Goal: Task Accomplishment & Management: Complete application form

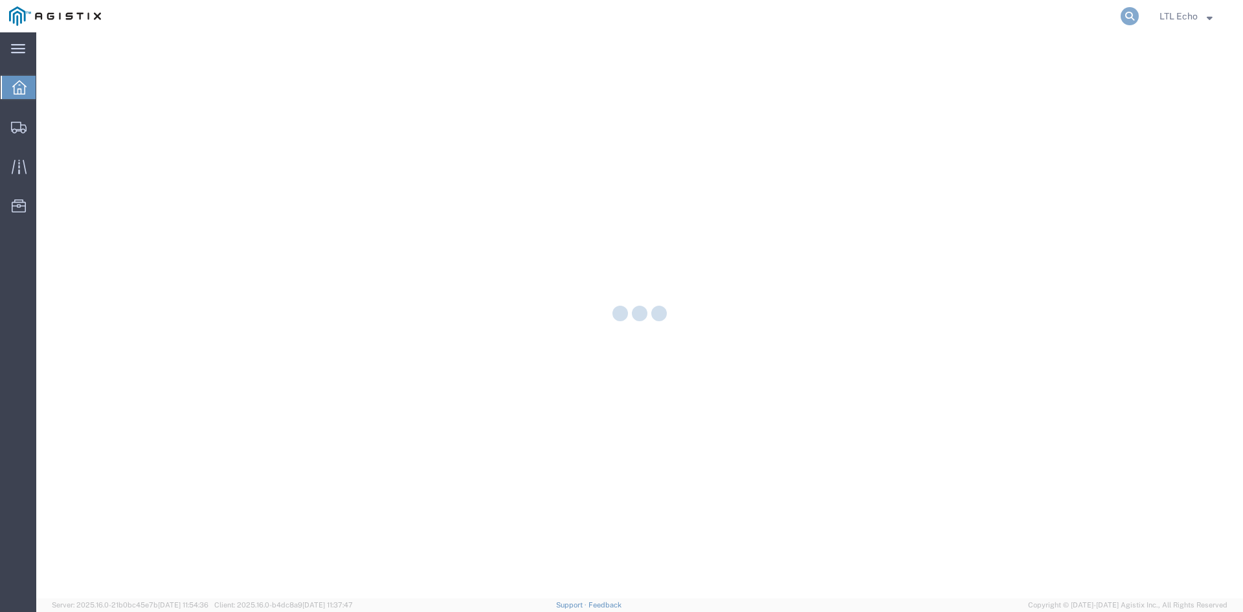
click at [1131, 14] on icon at bounding box center [1130, 16] width 18 height 18
click at [982, 18] on input "search" at bounding box center [924, 16] width 394 height 31
paste input "56508798"
type input "56508798"
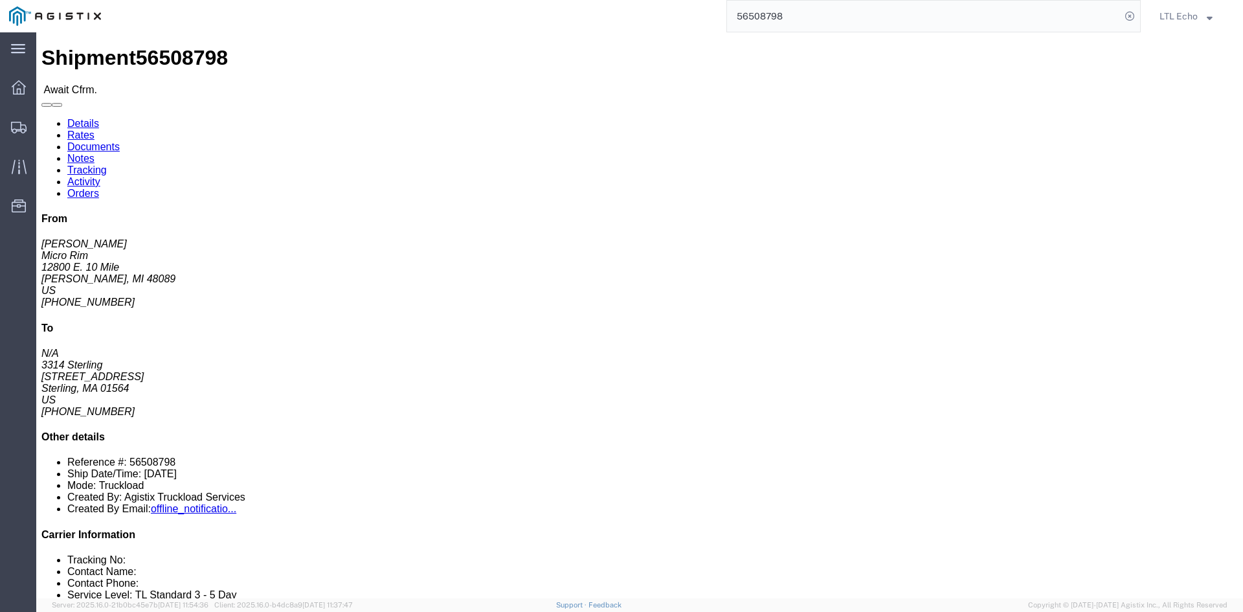
click link "Rates"
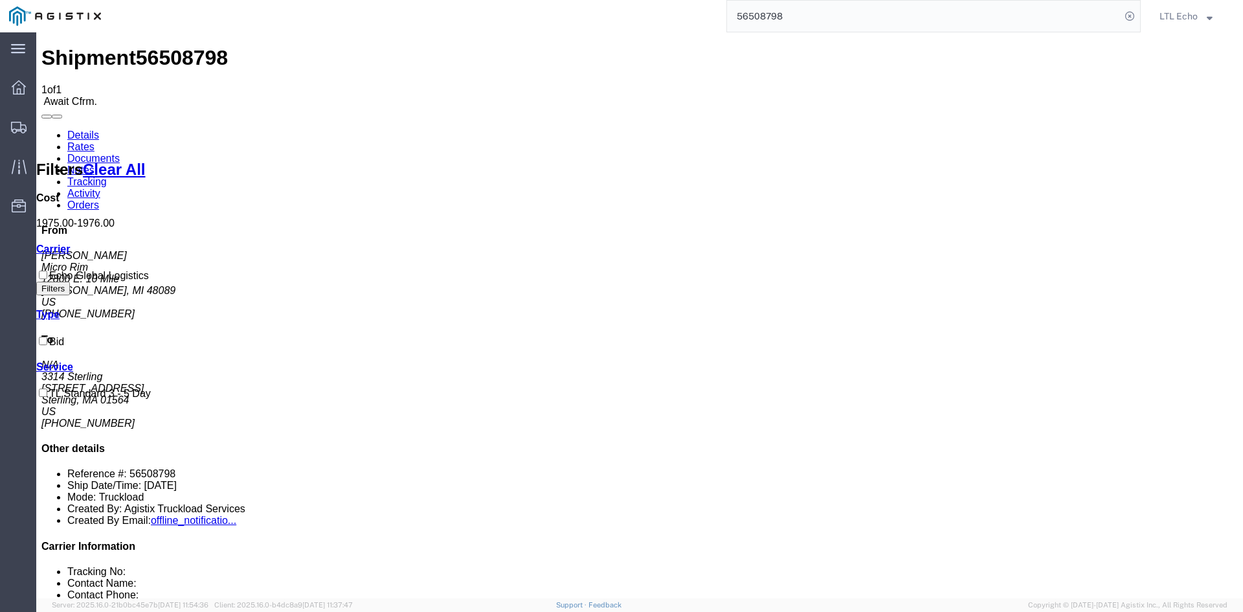
click at [73, 129] on link "Details" at bounding box center [83, 134] width 32 height 11
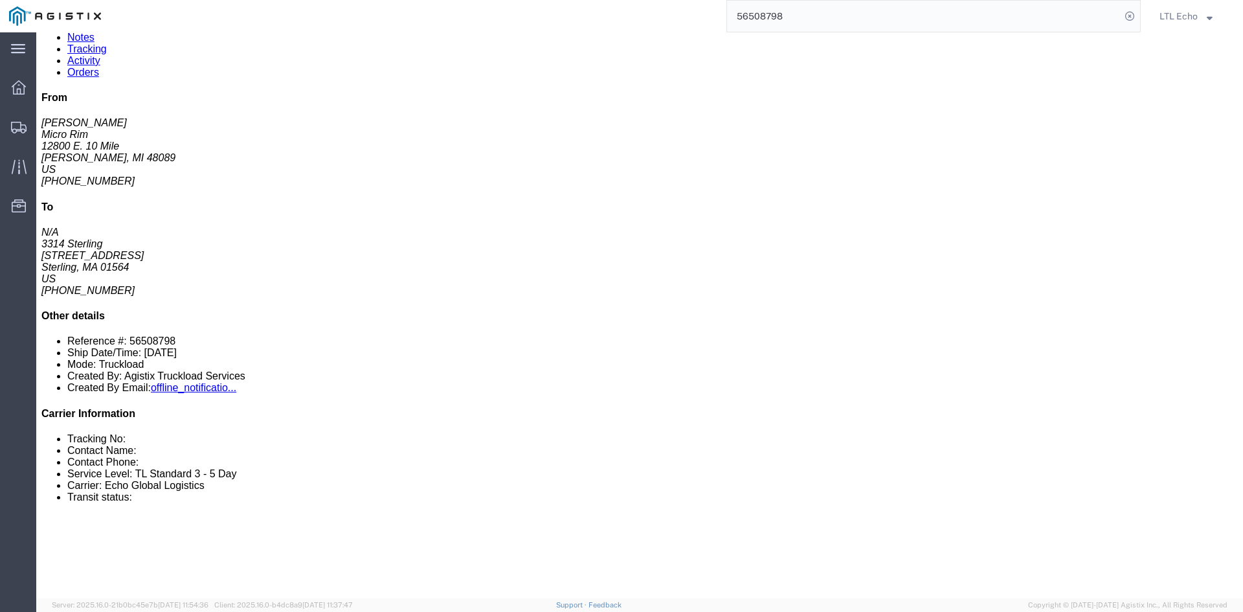
scroll to position [129, 0]
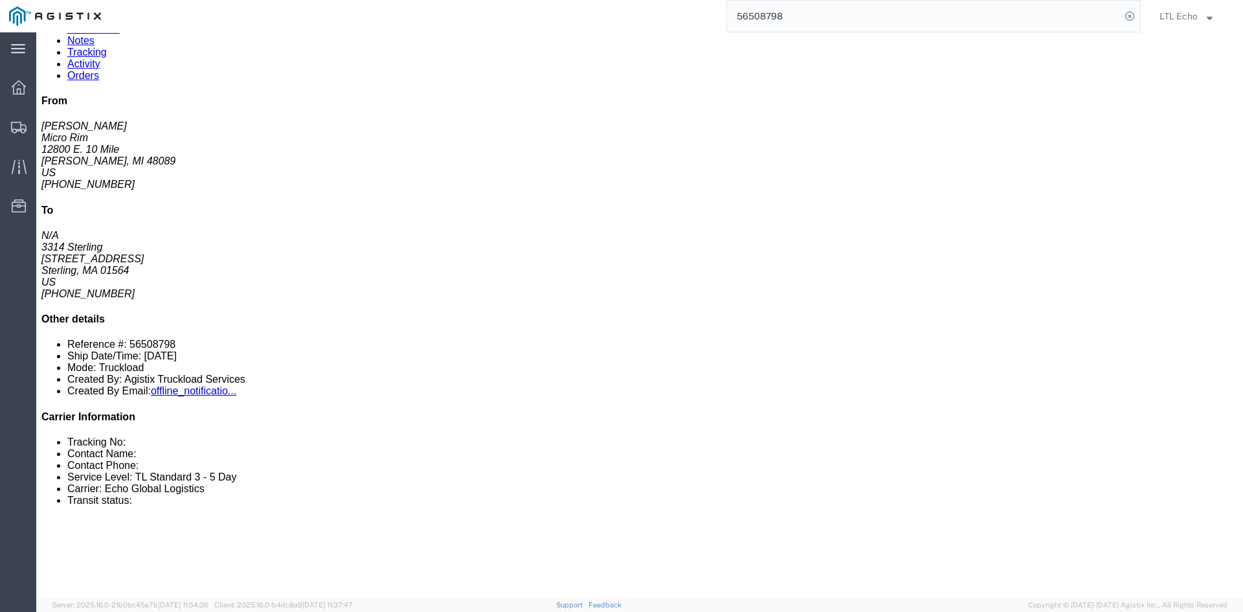
click div "10 Pallet(s) Standard (Not Stackable) Total weight: 4000.00 LBS Carton count: 3…"
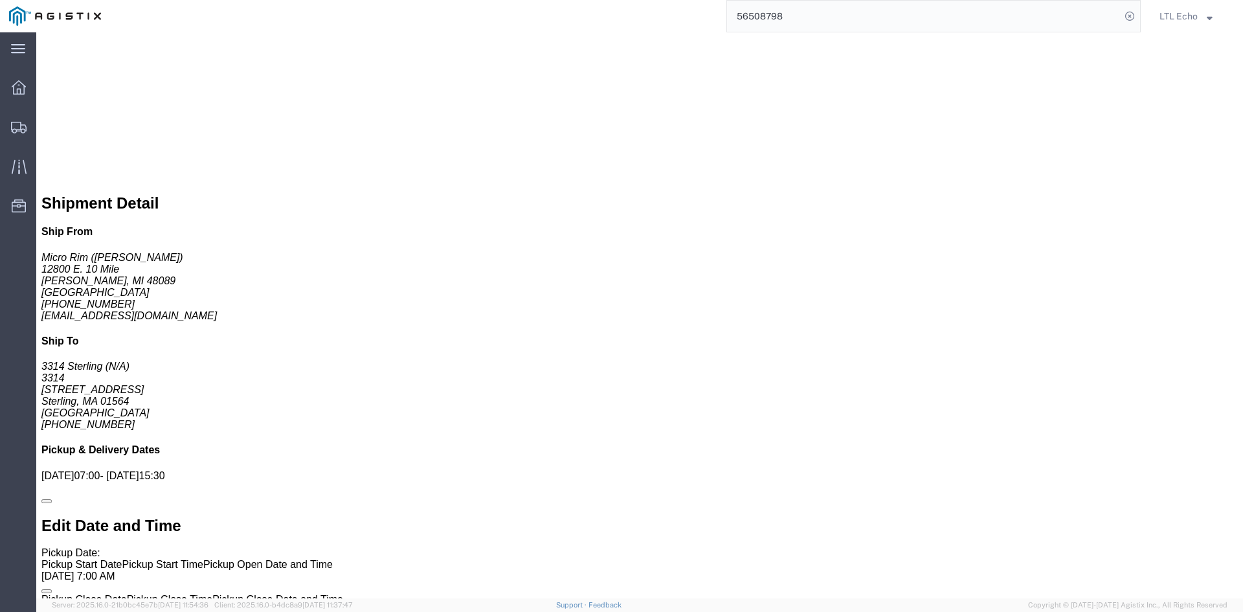
scroll to position [647, 0]
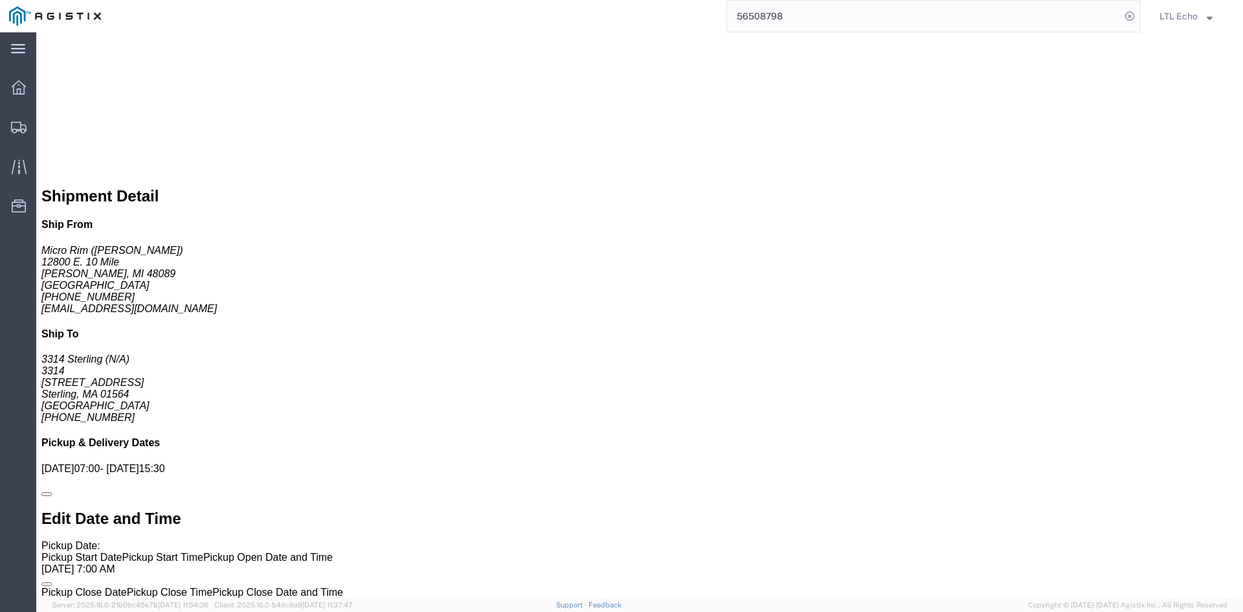
click link "Confirm"
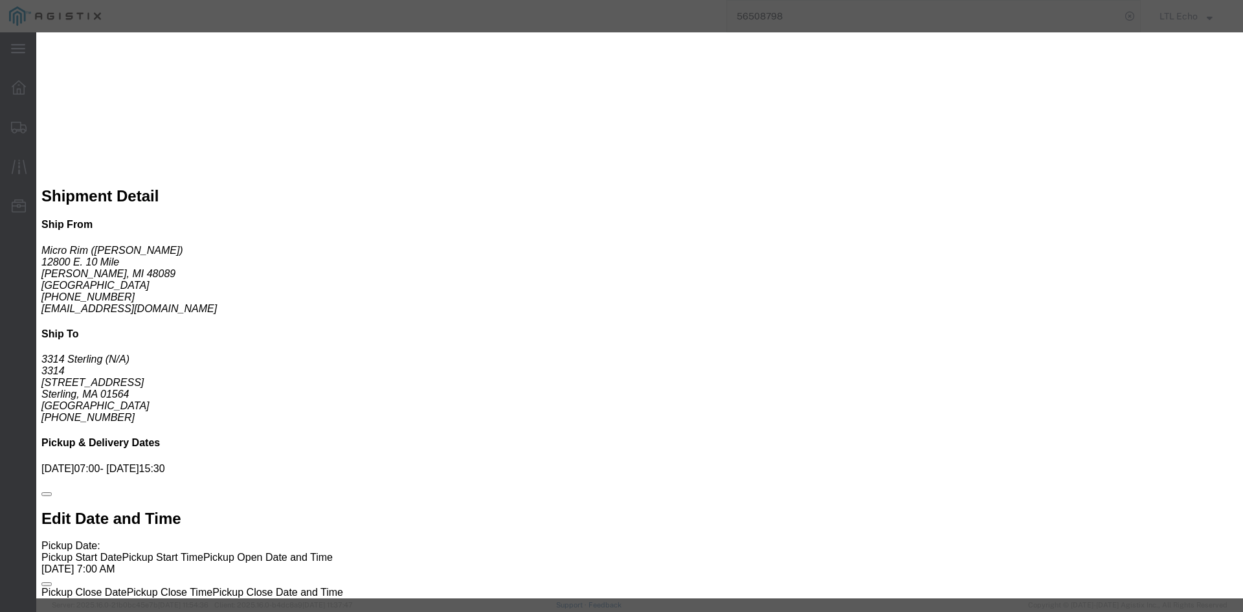
click input "checkbox"
checkbox input "true"
type input "LTL Echo"
type input "+ 8005116111"
click input "text"
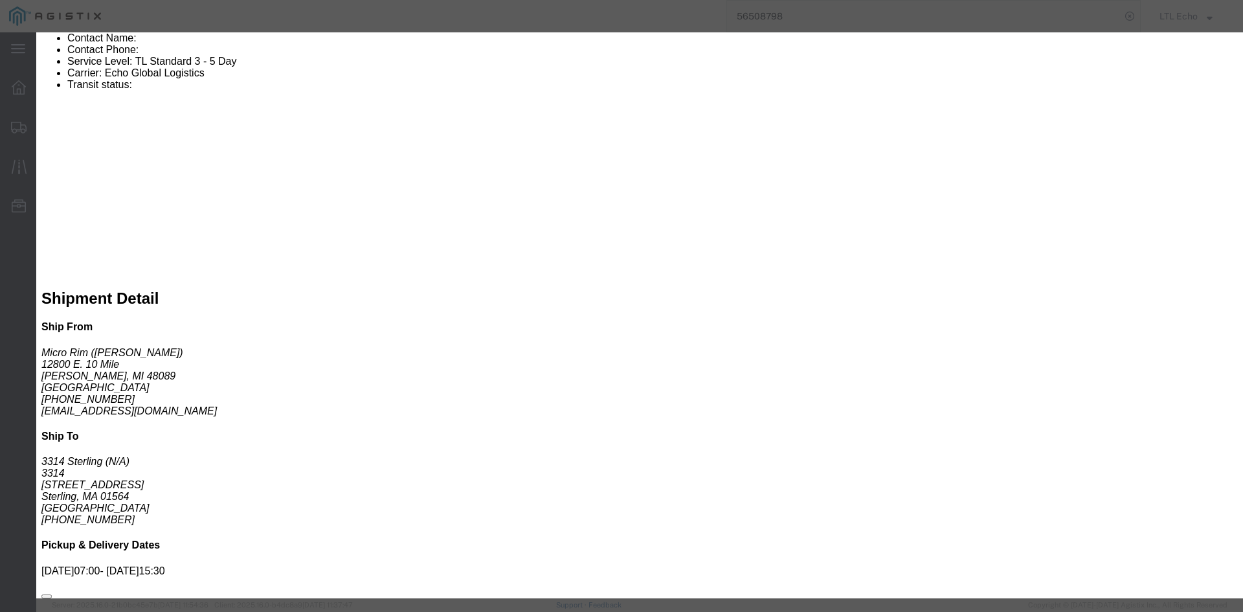
scroll to position [518, 0]
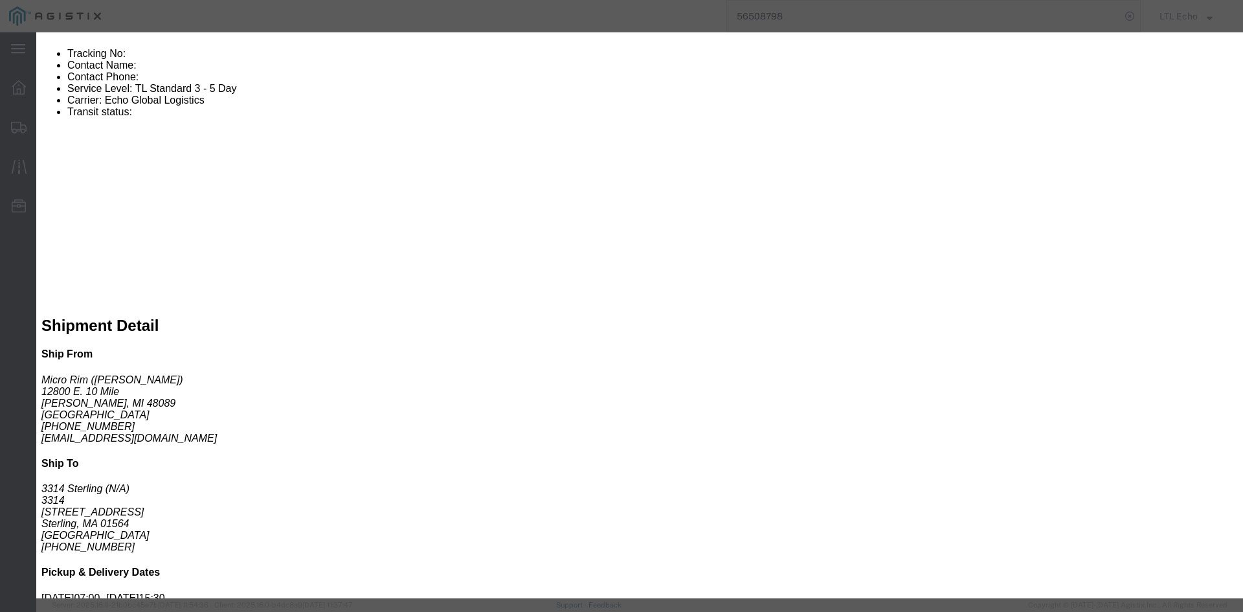
type input "63924821"
click button "Submit"
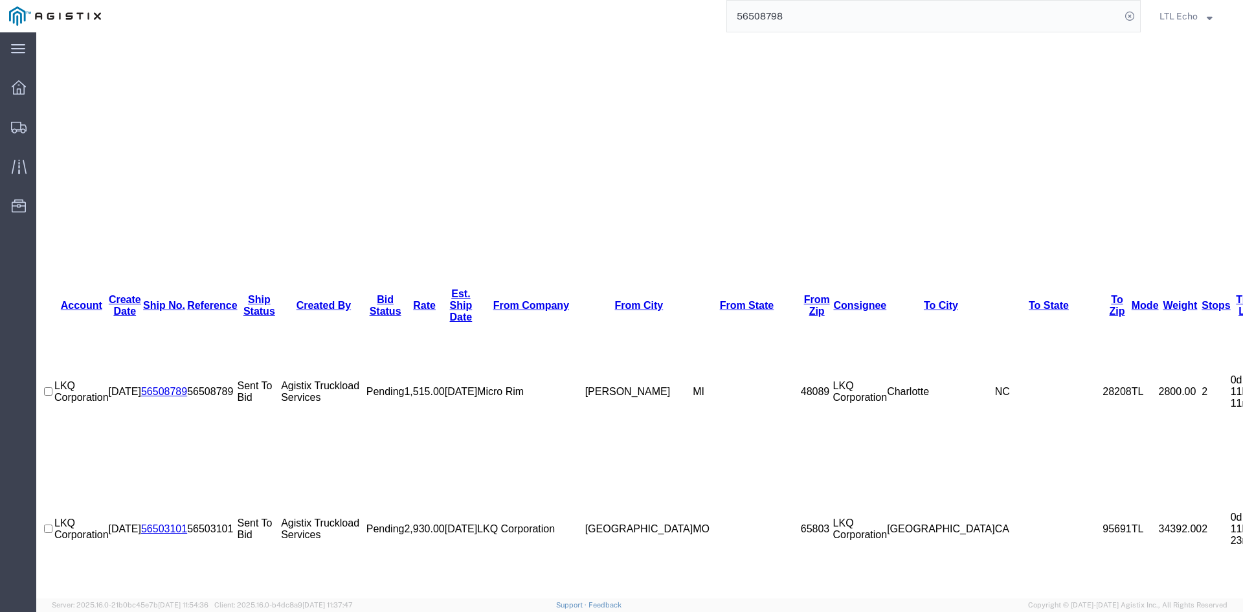
scroll to position [257, 0]
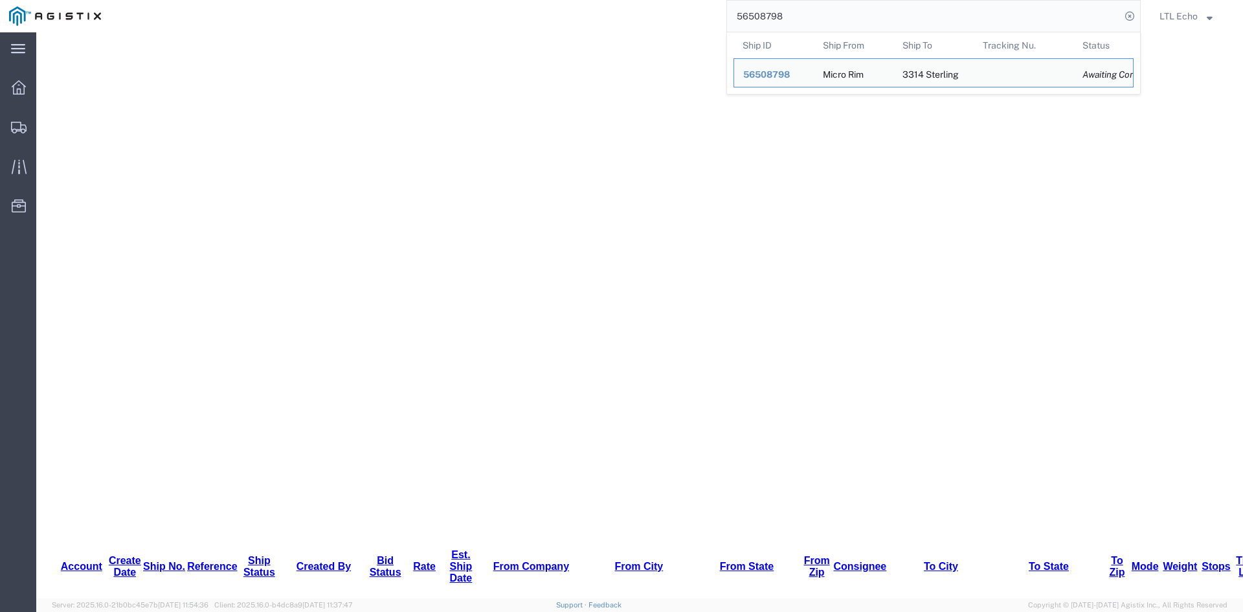
drag, startPoint x: 763, startPoint y: 14, endPoint x: 652, endPoint y: 14, distance: 111.4
click at [652, 14] on div "56508798 Ship ID Ship From Ship To Tracking Nu. Status Ship ID 56508798 Ship Fr…" at bounding box center [625, 16] width 1031 height 32
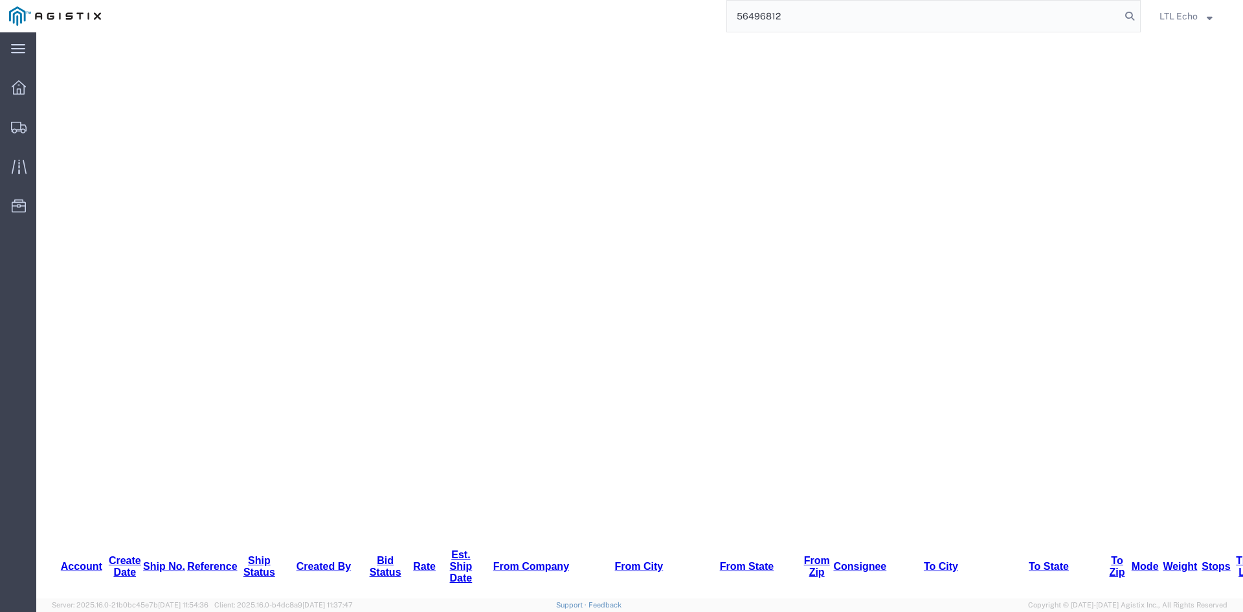
type input "56496812"
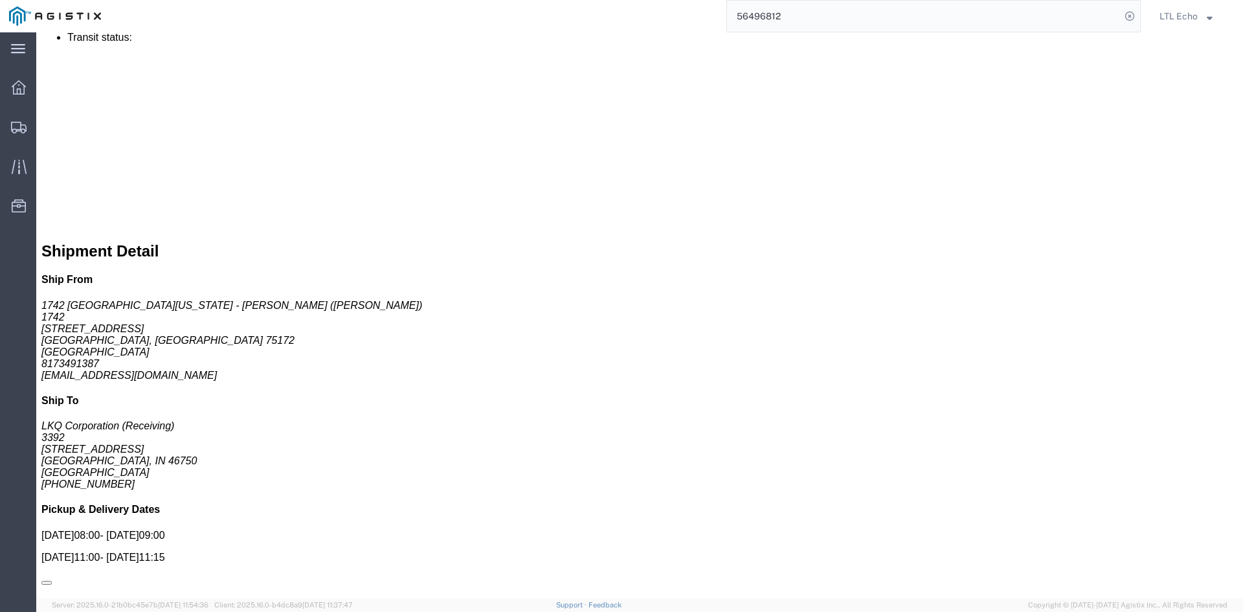
scroll to position [192, 0]
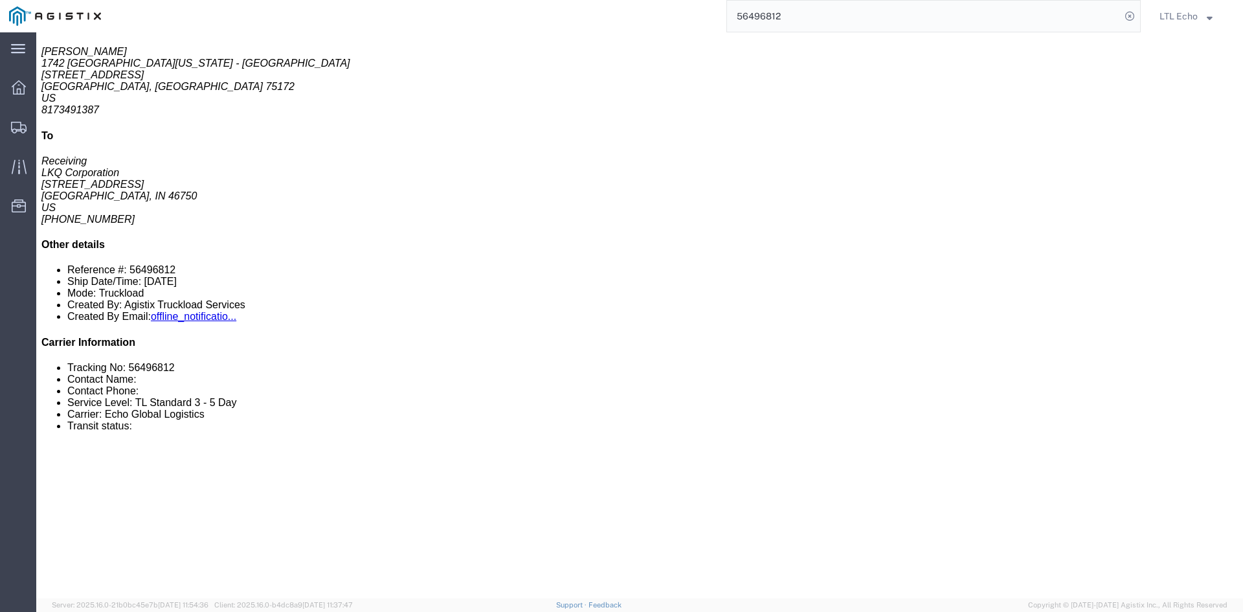
click link "Details"
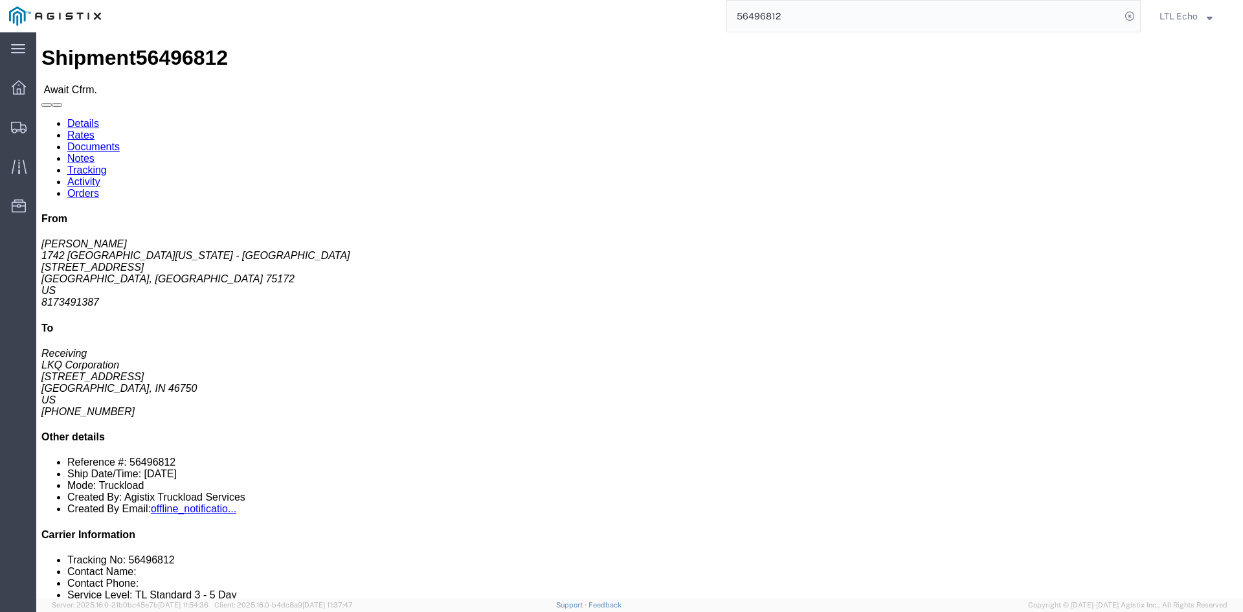
click span "56496812"
copy span "56496812"
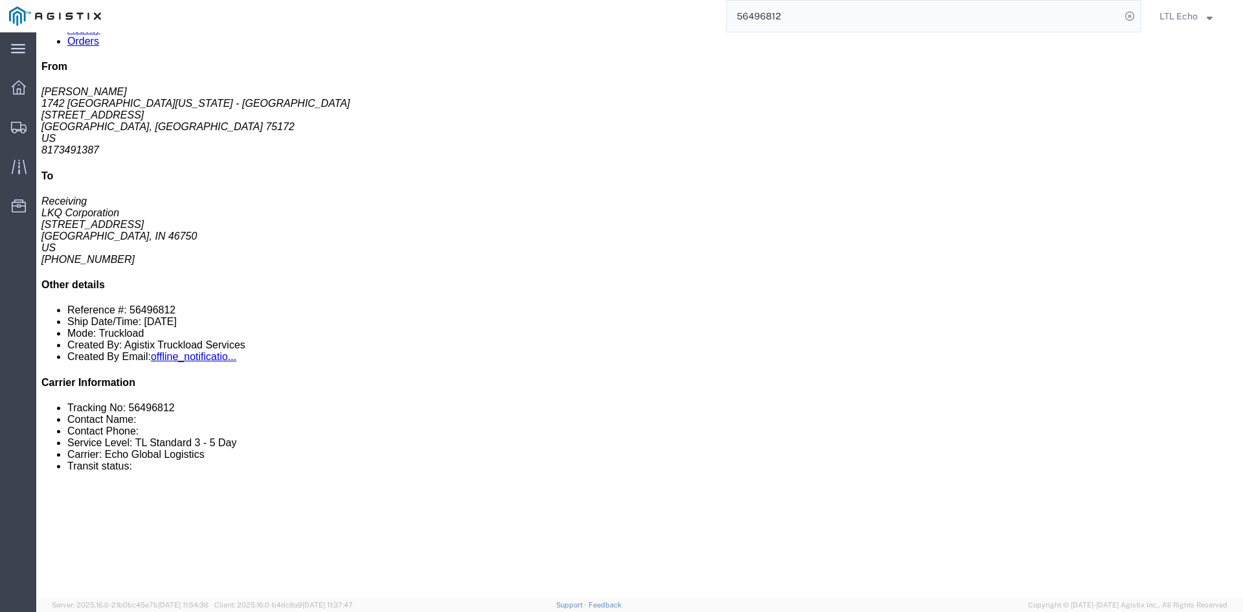
scroll to position [129, 0]
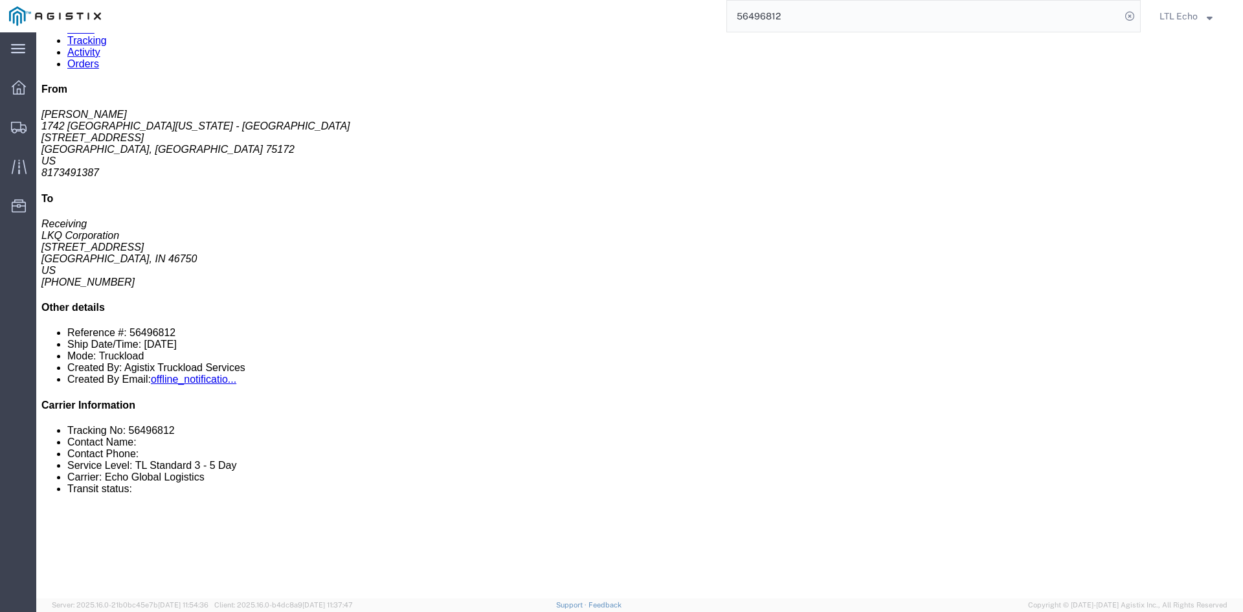
click link "Rates"
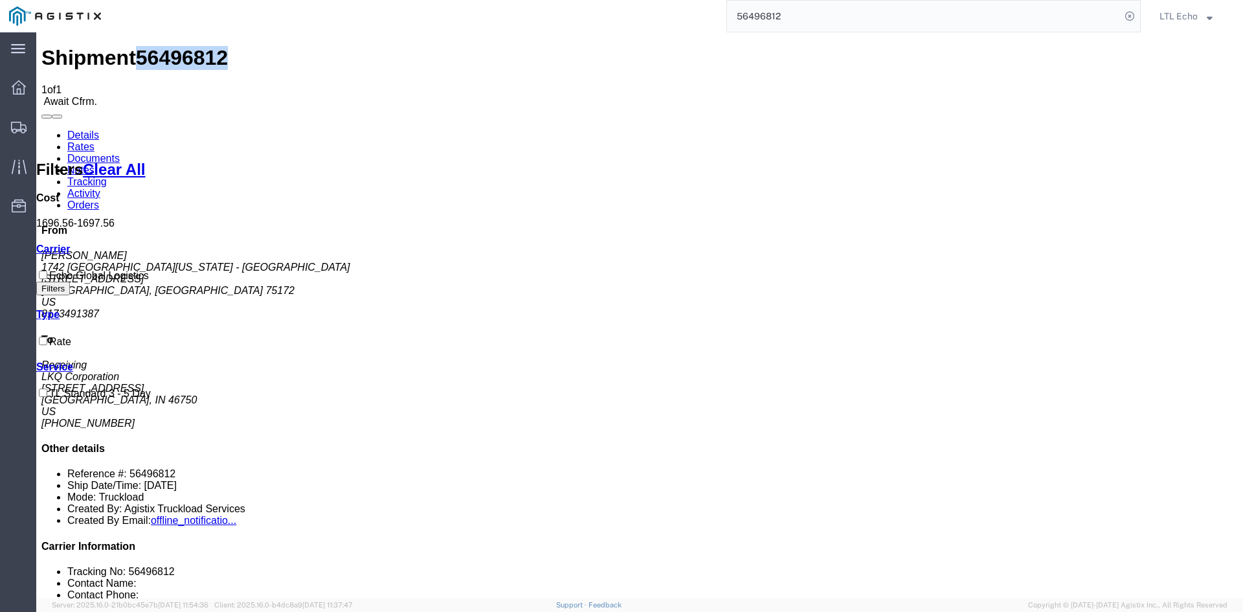
click at [69, 129] on link "Details" at bounding box center [83, 134] width 32 height 11
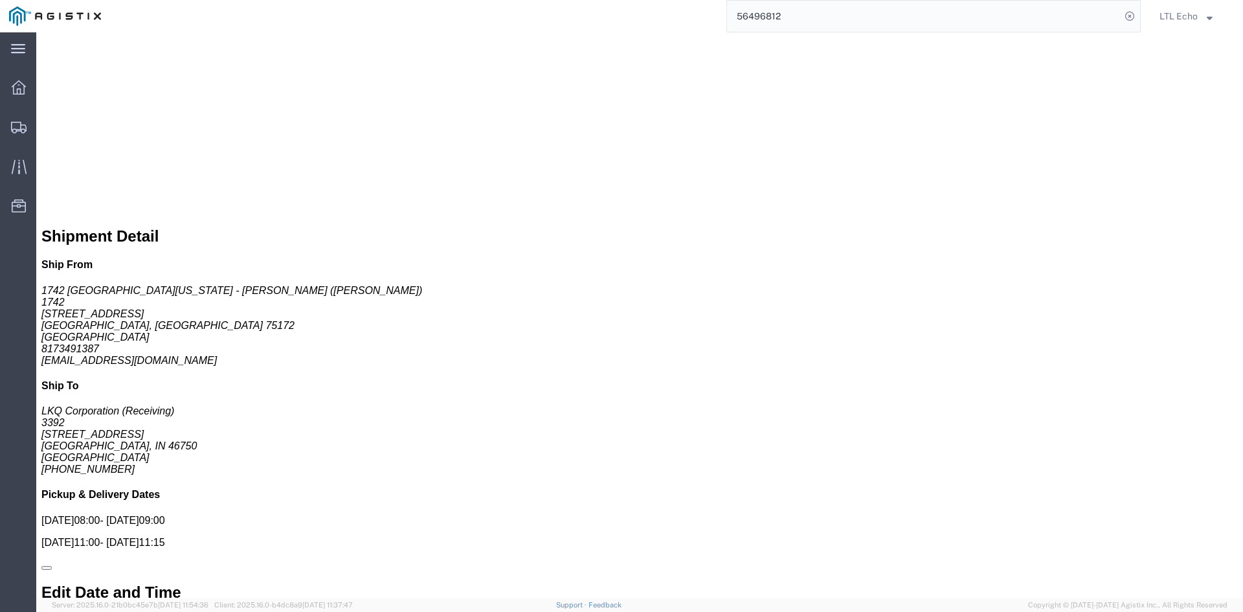
scroll to position [712, 0]
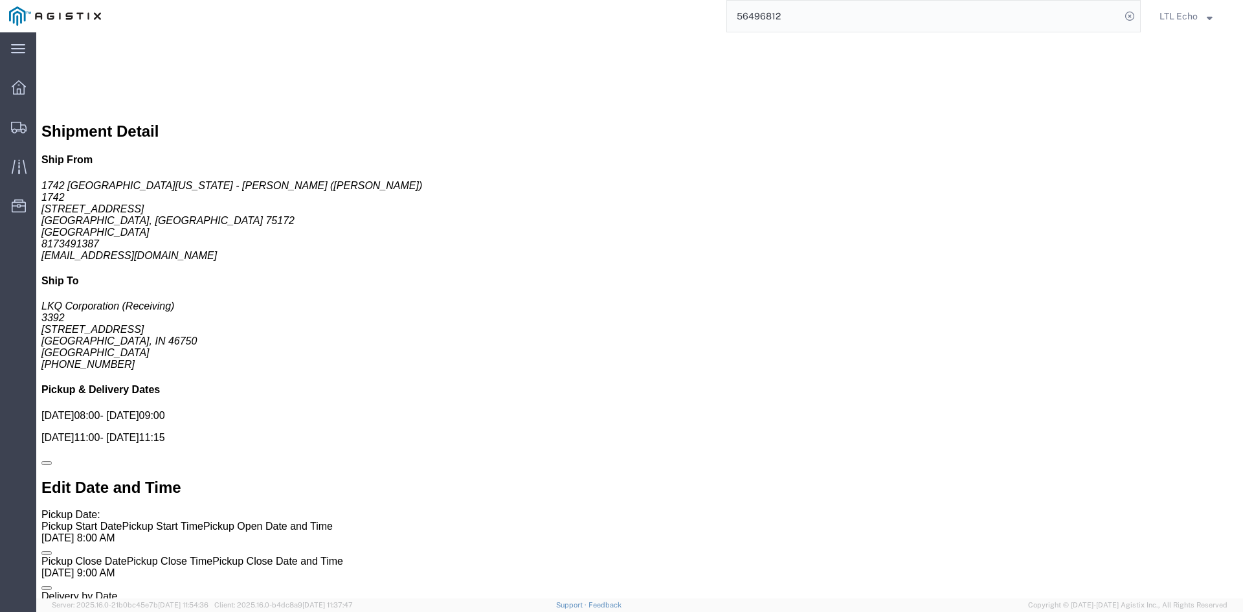
click link "Confirm"
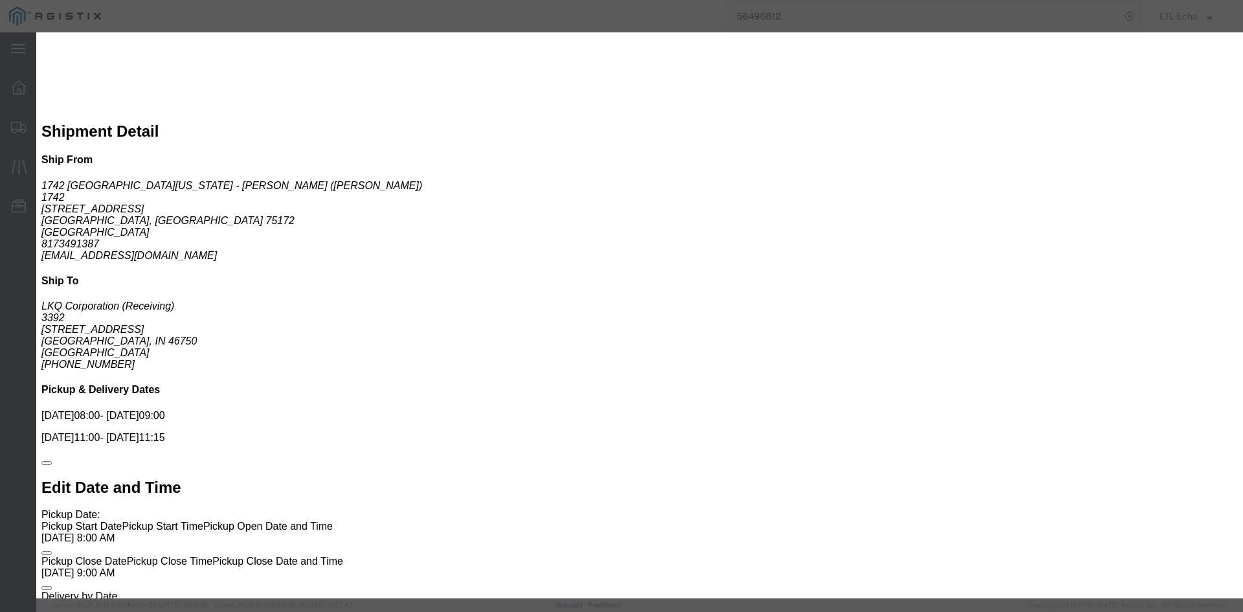
click input "checkbox"
checkbox input "true"
type input "LTL Echo"
type input "+ 8005116111"
click input "text"
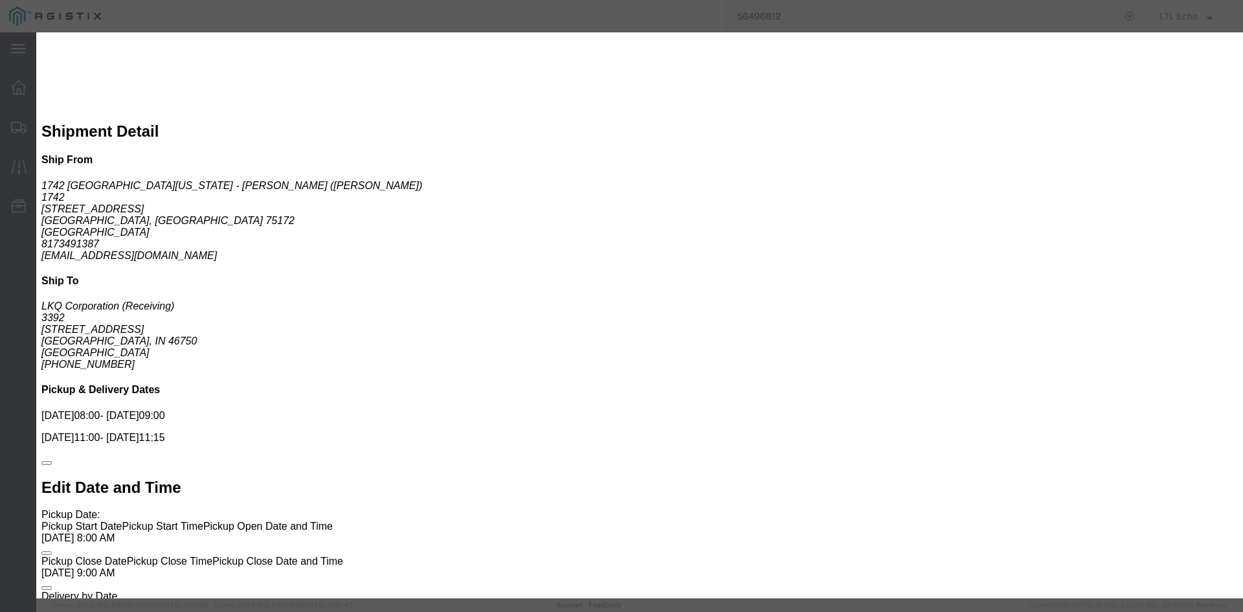
type input "63919343"
click input "63919343"
click button "Submit"
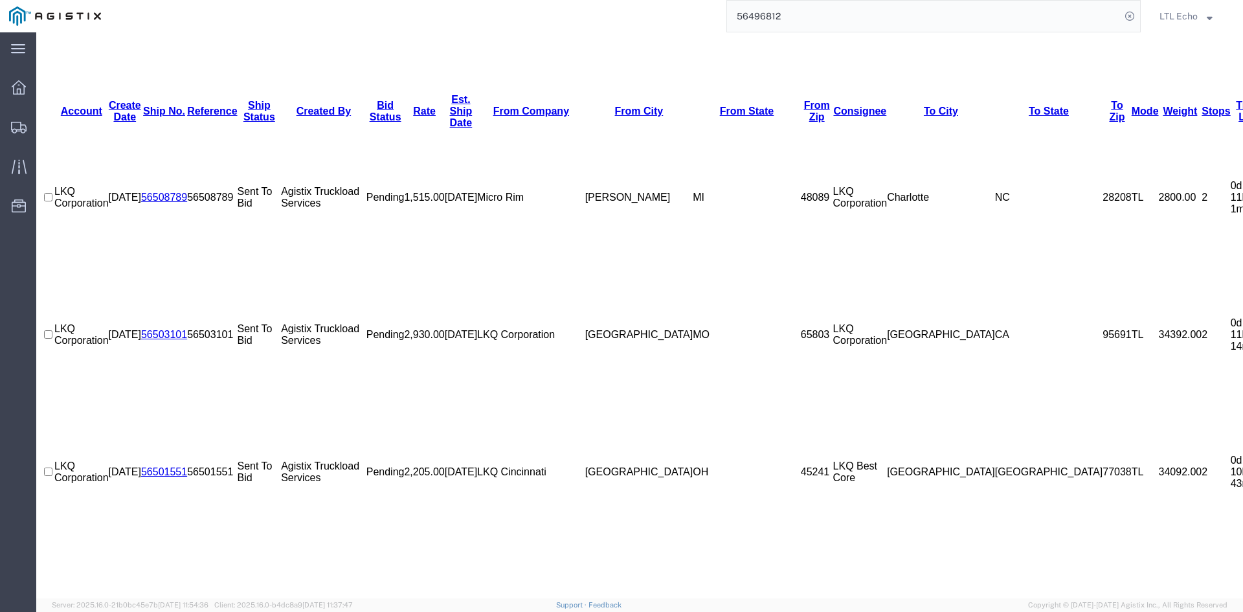
scroll to position [257, 0]
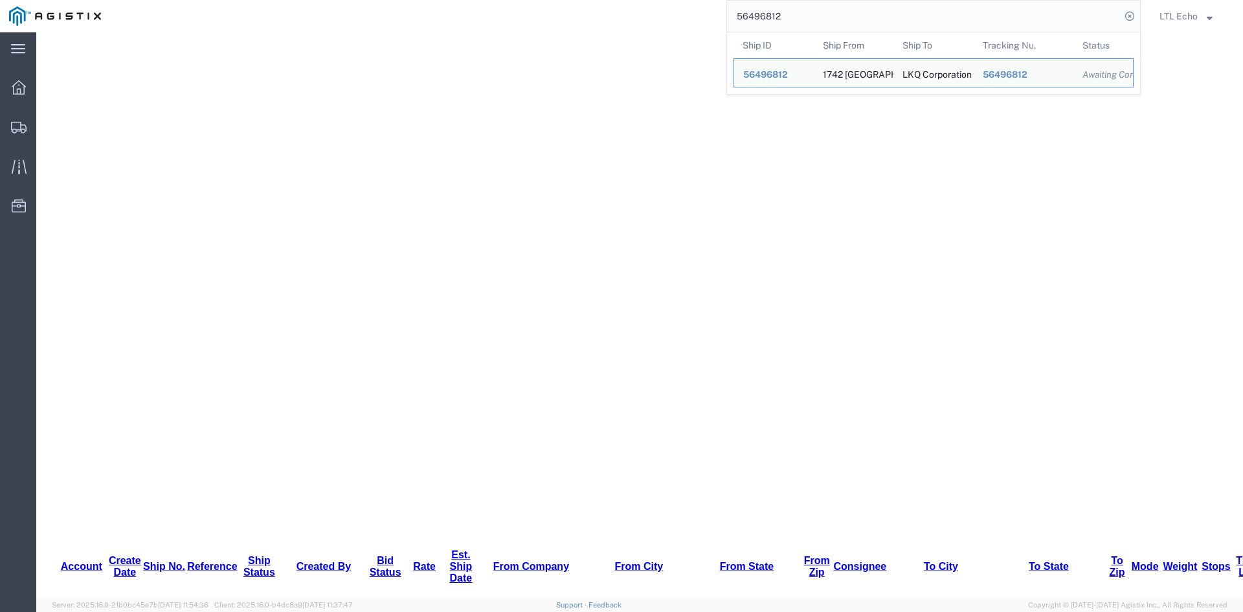
click at [1036, 17] on input "56496812" at bounding box center [924, 16] width 394 height 31
click at [1127, 12] on icon at bounding box center [1130, 16] width 18 height 18
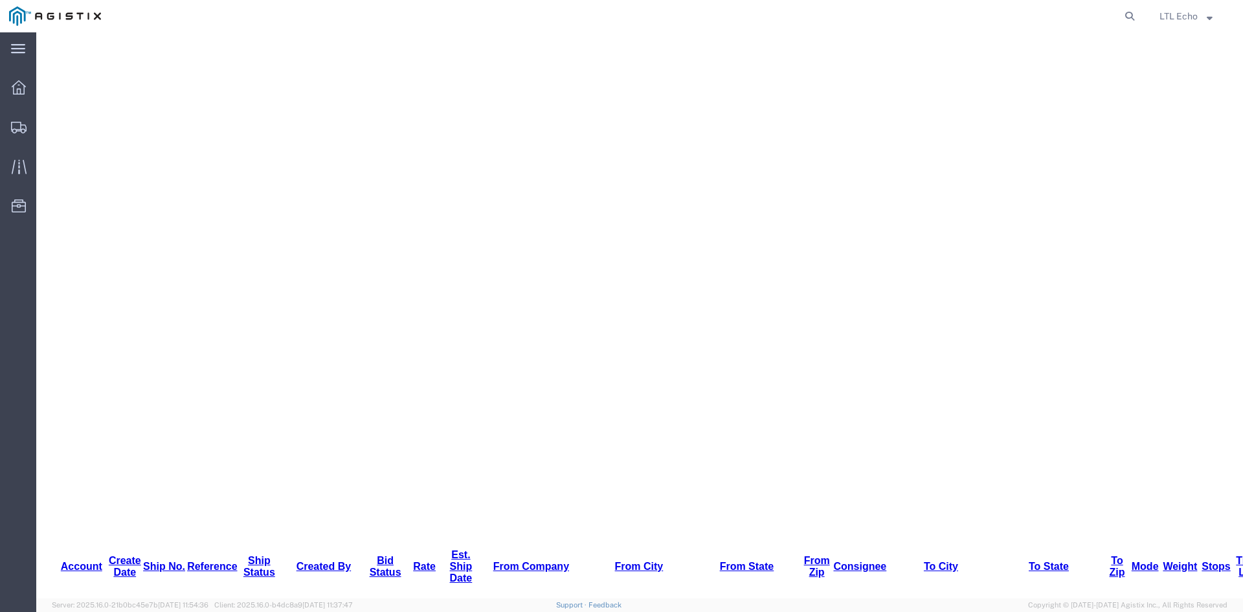
click at [1127, 12] on icon at bounding box center [1130, 16] width 18 height 18
click at [998, 17] on input "search" at bounding box center [924, 16] width 394 height 31
type input "56496812"
click at [1125, 17] on icon at bounding box center [1130, 16] width 18 height 18
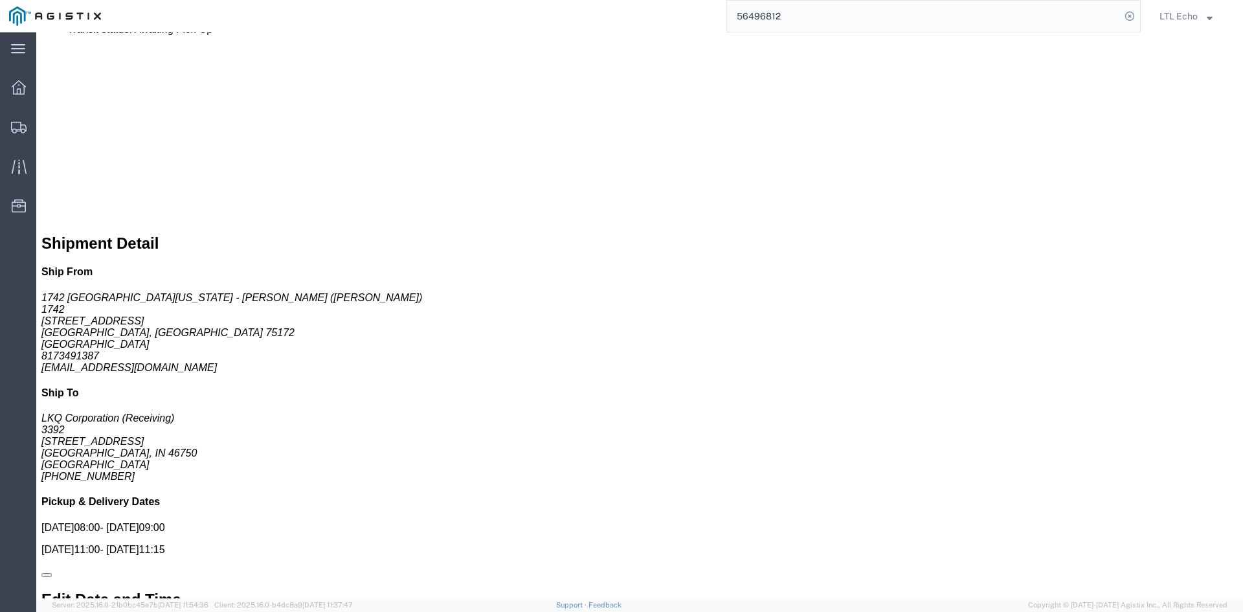
scroll to position [594, 0]
